Goal: Find specific page/section: Find specific page/section

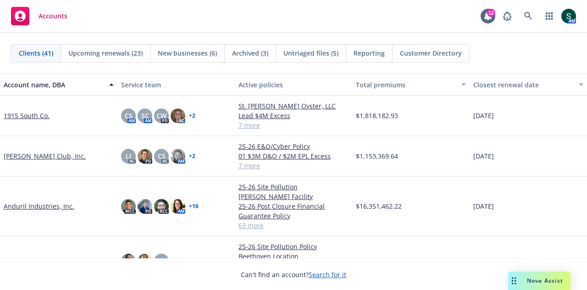
click at [34, 201] on link "Anduril Industries, Inc." at bounding box center [39, 206] width 71 height 10
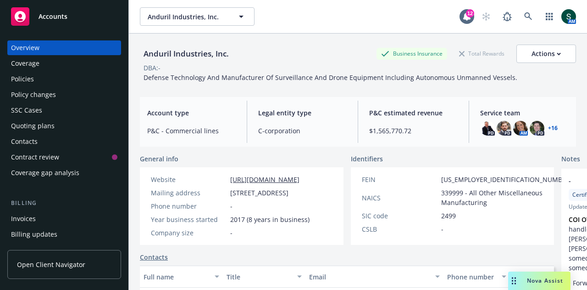
click at [27, 83] on div "Policies" at bounding box center [22, 79] width 23 height 15
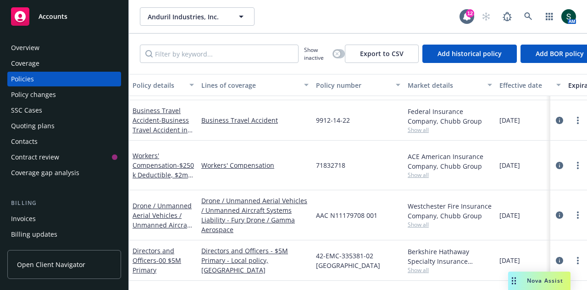
scroll to position [229, 0]
click at [342, 52] on button "button" at bounding box center [339, 53] width 12 height 9
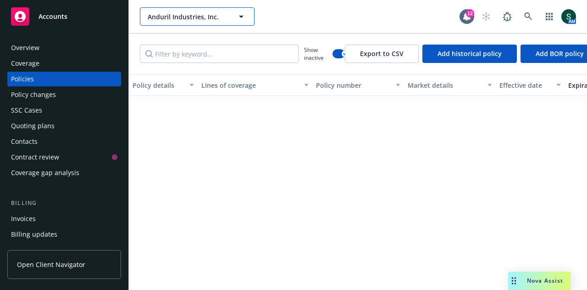
click at [175, 20] on span "Anduril Industries, Inc." at bounding box center [187, 17] width 79 height 10
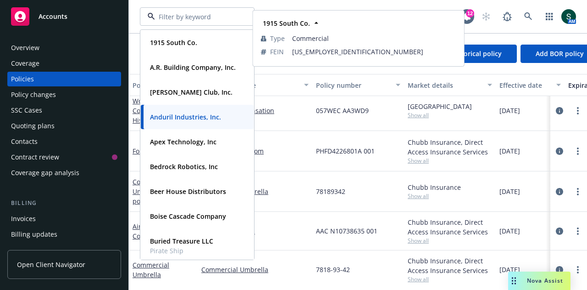
click at [278, 8] on div "1915 South Co. Type Commercial FEIN [US_EMPLOYER_IDENTIFICATION_NUMBER] A.R. Bu…" at bounding box center [300, 16] width 320 height 18
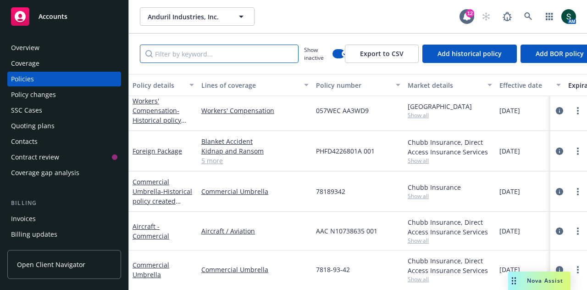
click at [230, 57] on input "Filter by keyword..." at bounding box center [219, 54] width 159 height 18
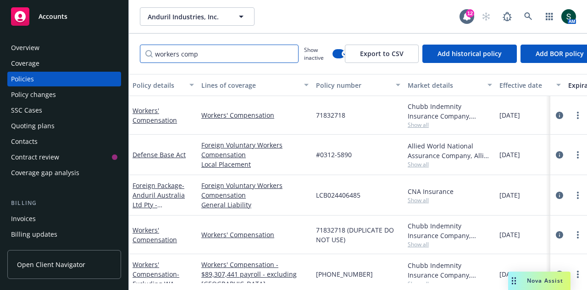
type input "workers comp"
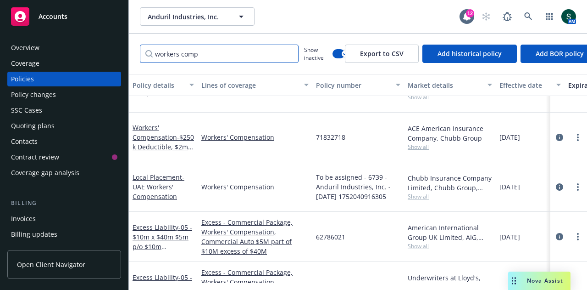
scroll to position [472, 0]
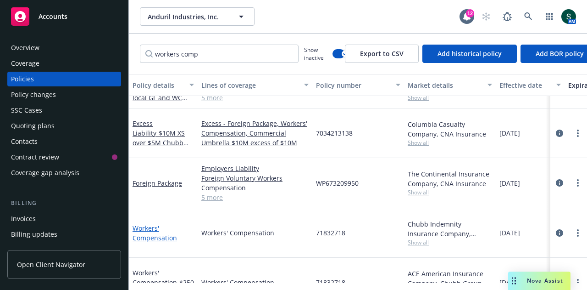
click at [165, 224] on link "Workers' Compensation" at bounding box center [155, 233] width 45 height 18
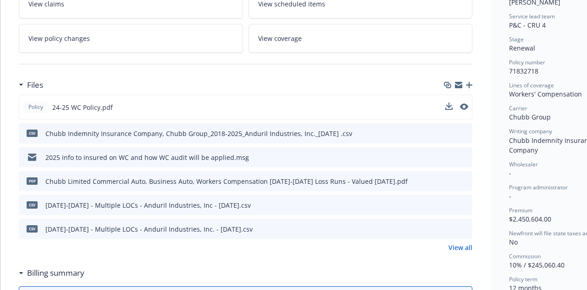
scroll to position [184, 0]
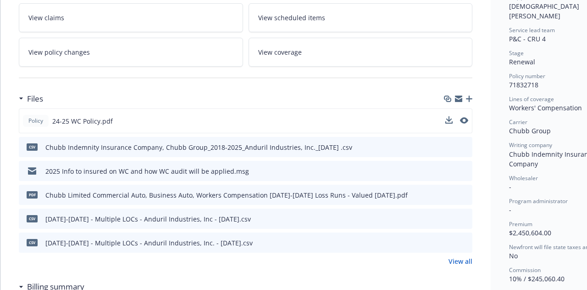
click at [468, 116] on button at bounding box center [464, 121] width 8 height 10
click at [467, 119] on icon "preview file" at bounding box center [463, 120] width 8 height 6
